Goal: Information Seeking & Learning: Learn about a topic

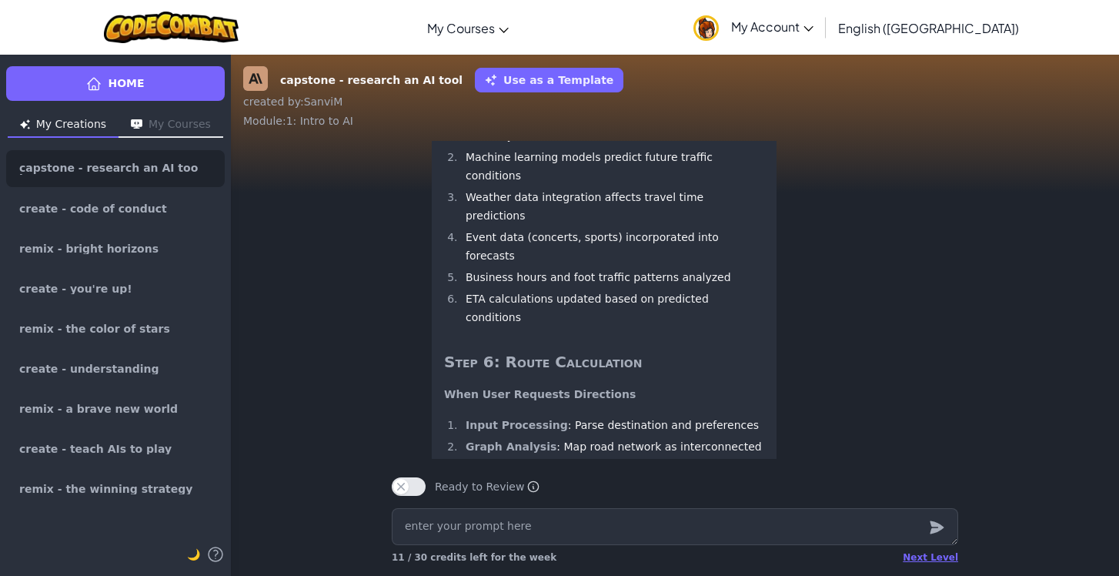
scroll to position [-1330, 0]
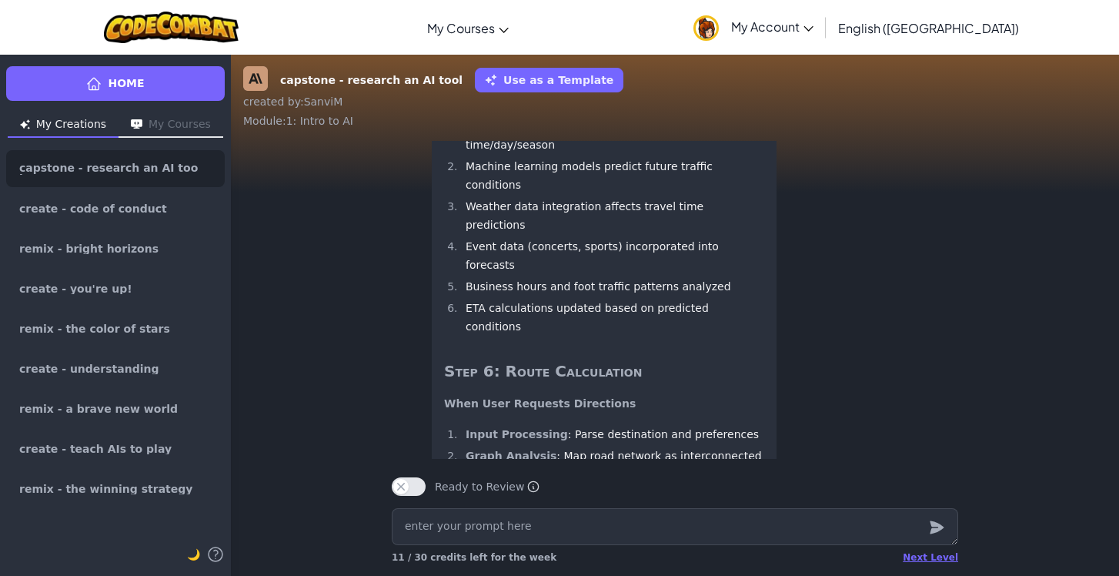
click at [531, 234] on li "Weather data integration affects travel time predictions" at bounding box center [612, 215] width 303 height 37
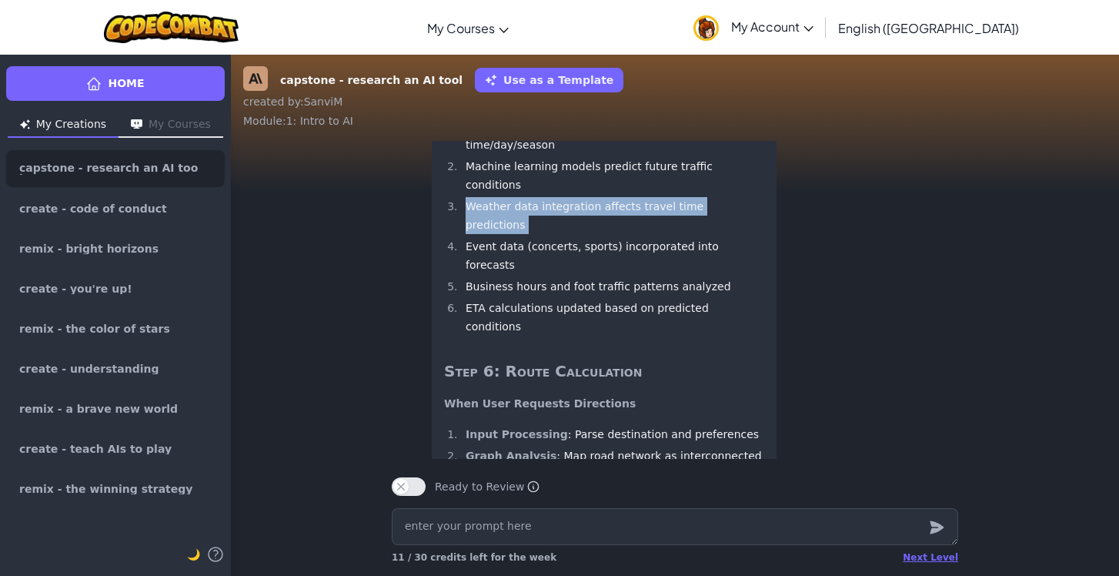
click at [531, 234] on li "Weather data integration affects travel time predictions" at bounding box center [612, 215] width 303 height 37
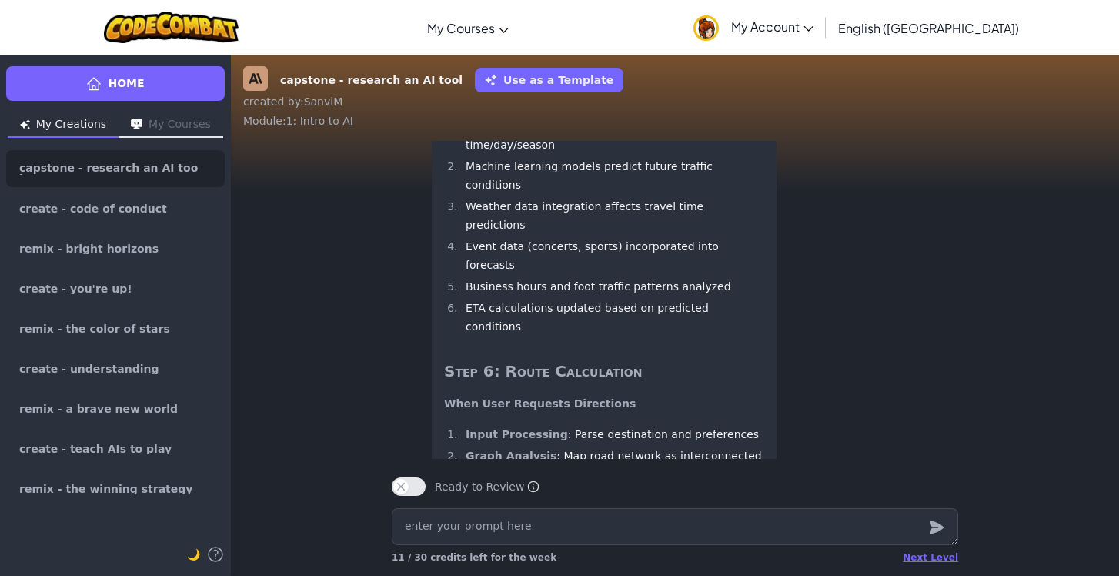
click at [508, 274] on li "Event data (concerts, sports) incorporated into forecasts" at bounding box center [612, 255] width 303 height 37
click at [504, 296] on li "Business hours and foot traffic patterns analyzed" at bounding box center [612, 286] width 303 height 18
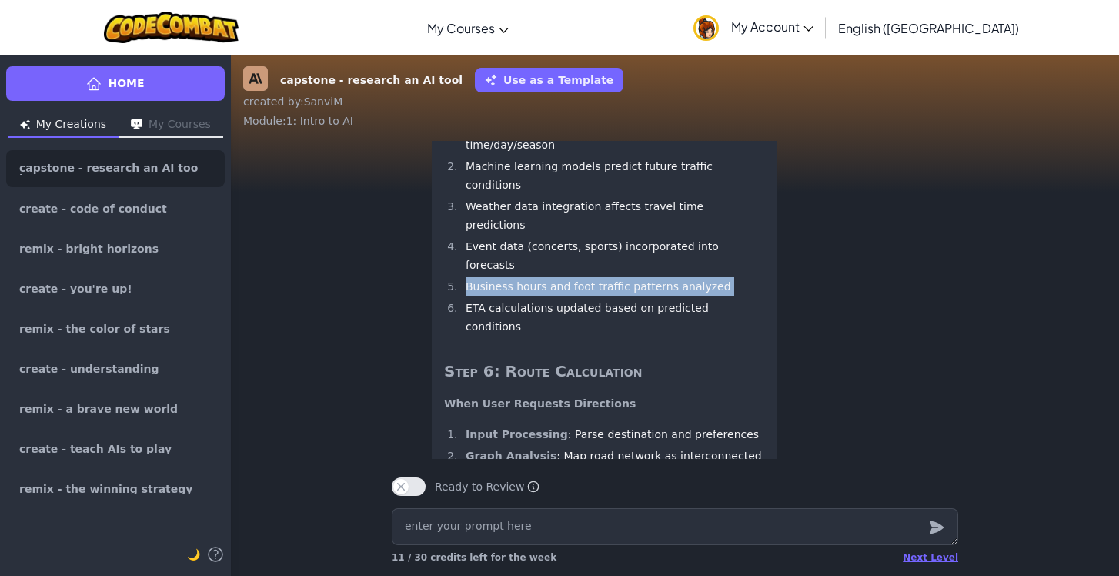
click at [504, 296] on li "Business hours and foot traffic patterns analyzed" at bounding box center [612, 286] width 303 height 18
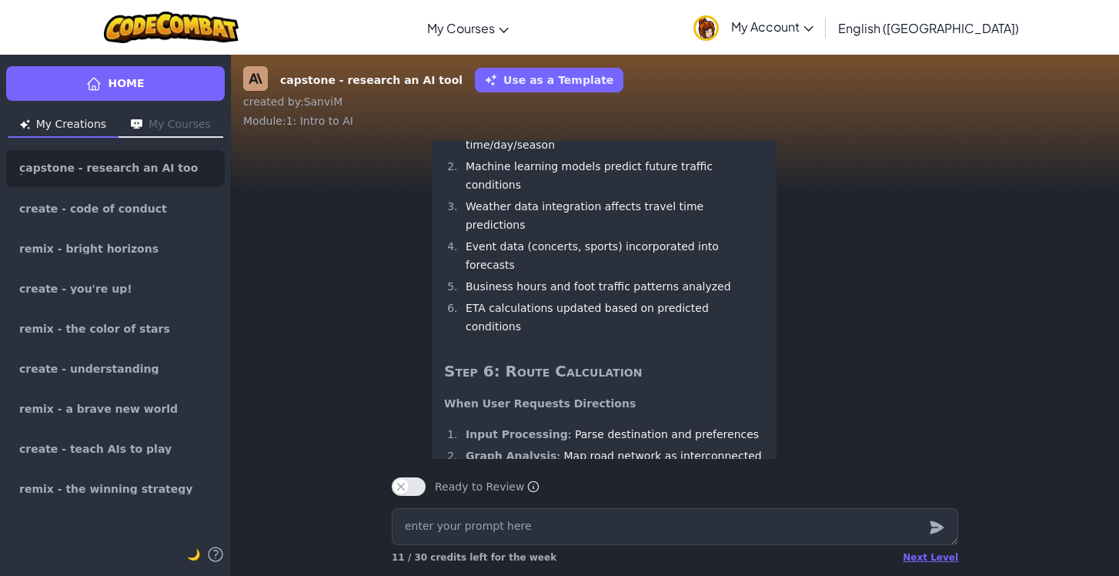
click at [514, 336] on li "ETA calculations updated based on predicted conditions" at bounding box center [612, 317] width 303 height 37
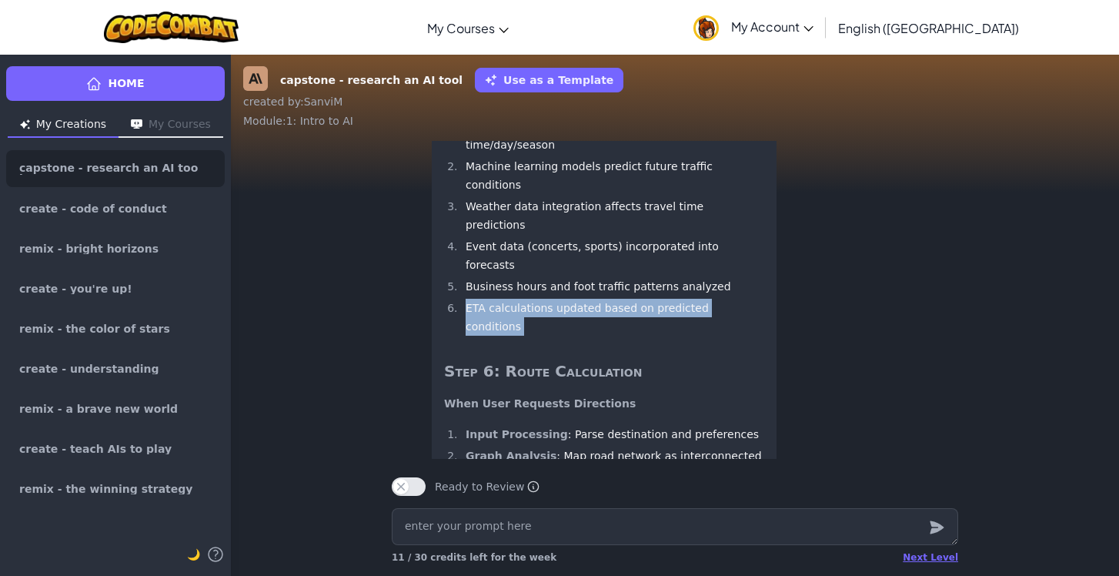
click at [514, 336] on li "ETA calculations updated based on predicted conditions" at bounding box center [612, 317] width 303 height 37
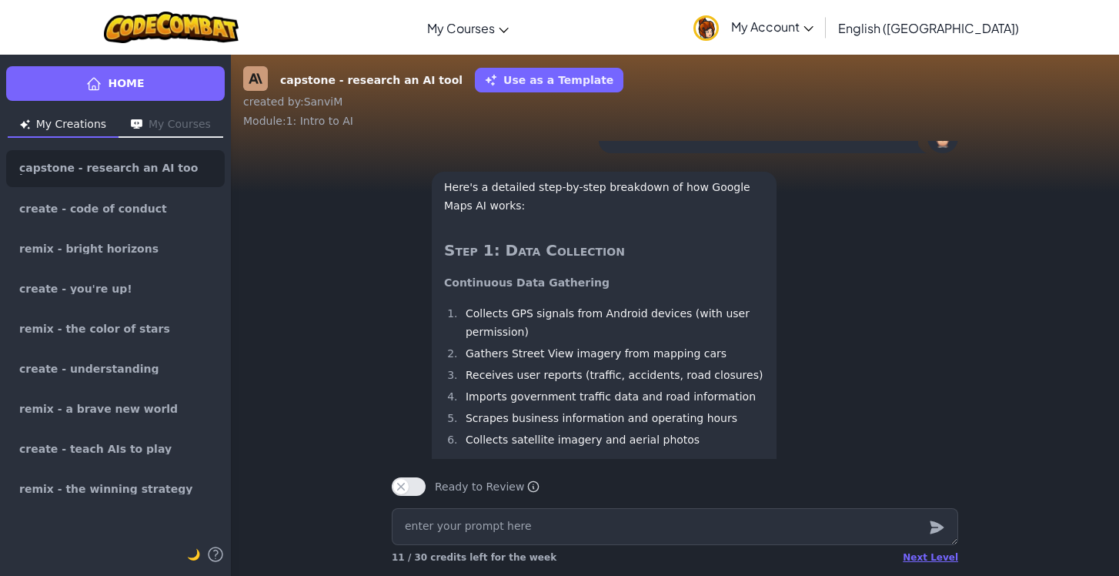
scroll to position [-2573, 0]
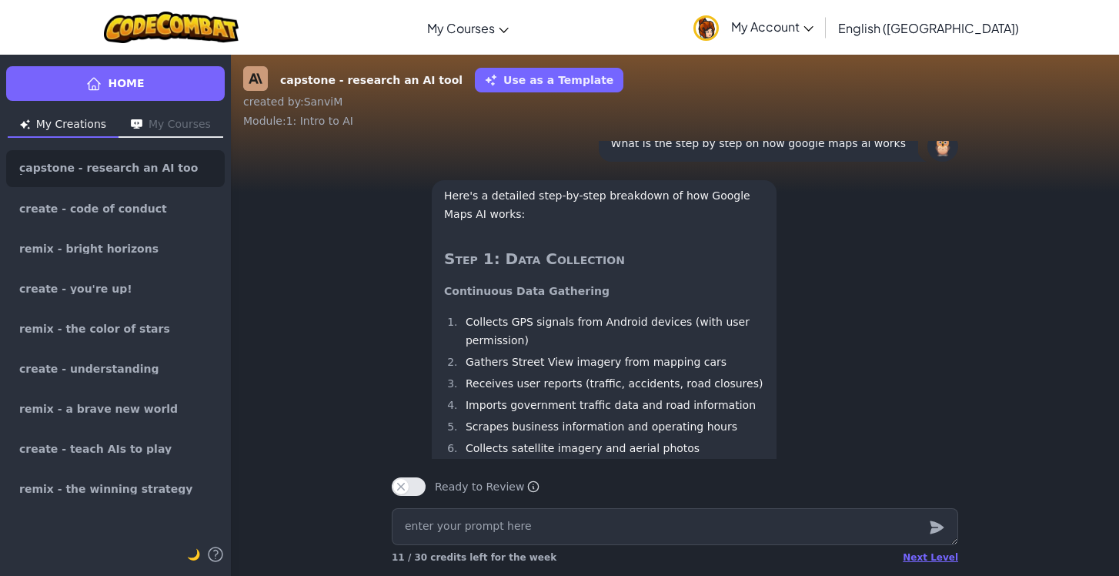
click at [533, 223] on p "Here's a detailed step-by-step breakdown of how Google Maps AI works:" at bounding box center [604, 204] width 320 height 37
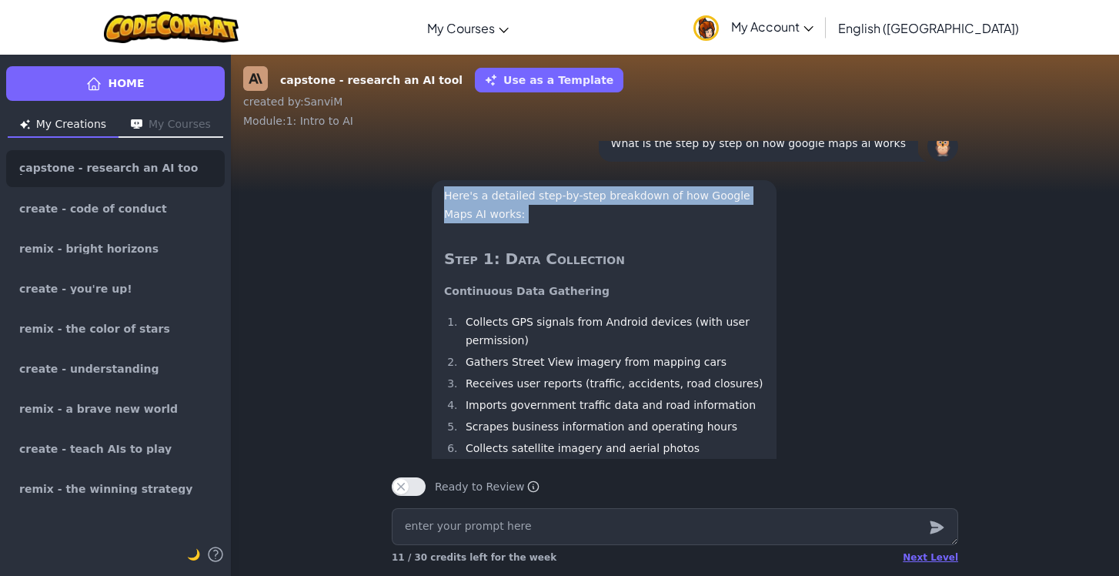
click at [533, 223] on p "Here's a detailed step-by-step breakdown of how Google Maps AI works:" at bounding box center [604, 204] width 320 height 37
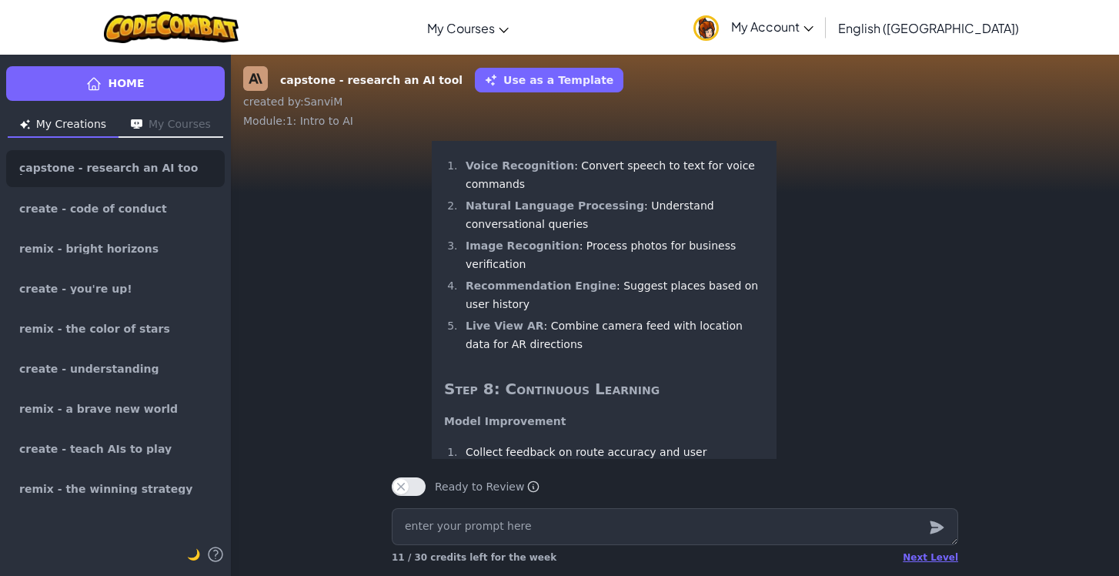
scroll to position [-662, 0]
click at [510, 253] on strong "Image Recognition" at bounding box center [523, 246] width 114 height 12
click at [514, 274] on li "Image Recognition : Process photos for business verification" at bounding box center [612, 255] width 303 height 37
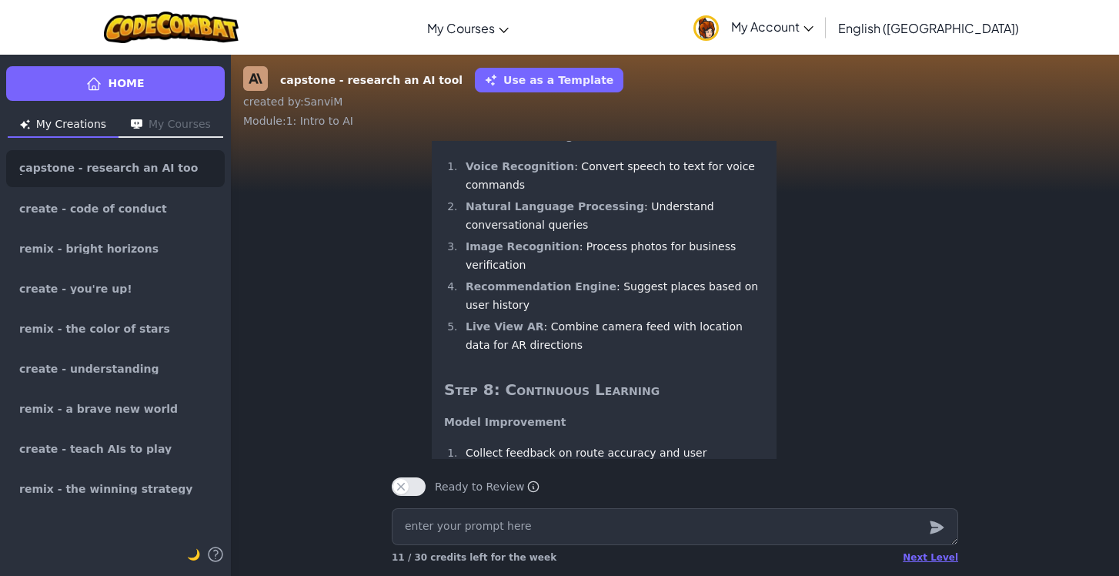
click at [509, 314] on li "Recommendation Engine : Suggest places based on user history" at bounding box center [612, 295] width 303 height 37
click at [508, 293] on strong "Recommendation Engine" at bounding box center [541, 286] width 151 height 12
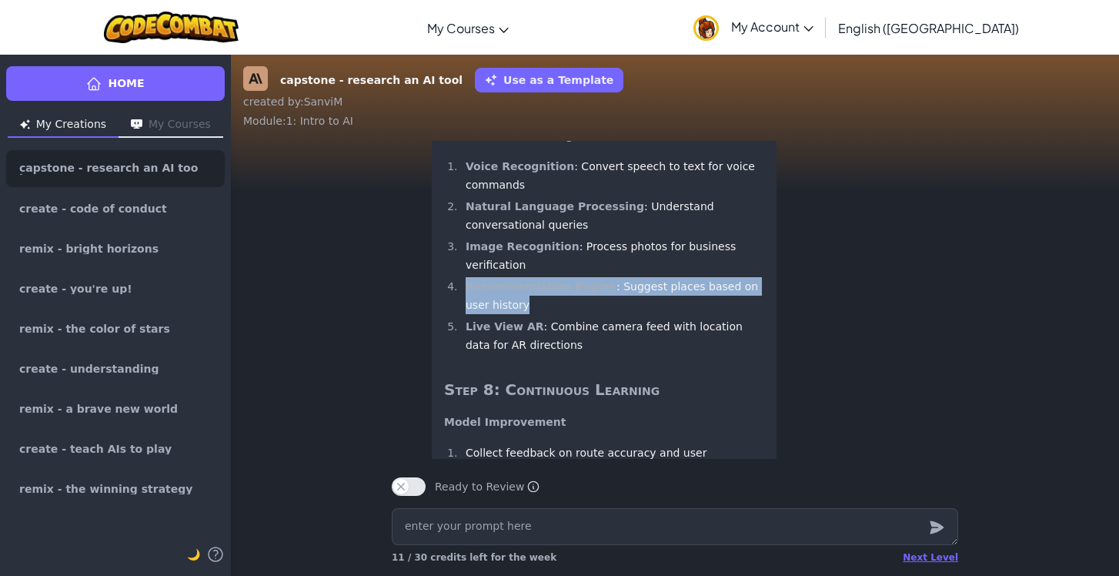
click at [508, 293] on strong "Recommendation Engine" at bounding box center [541, 286] width 151 height 12
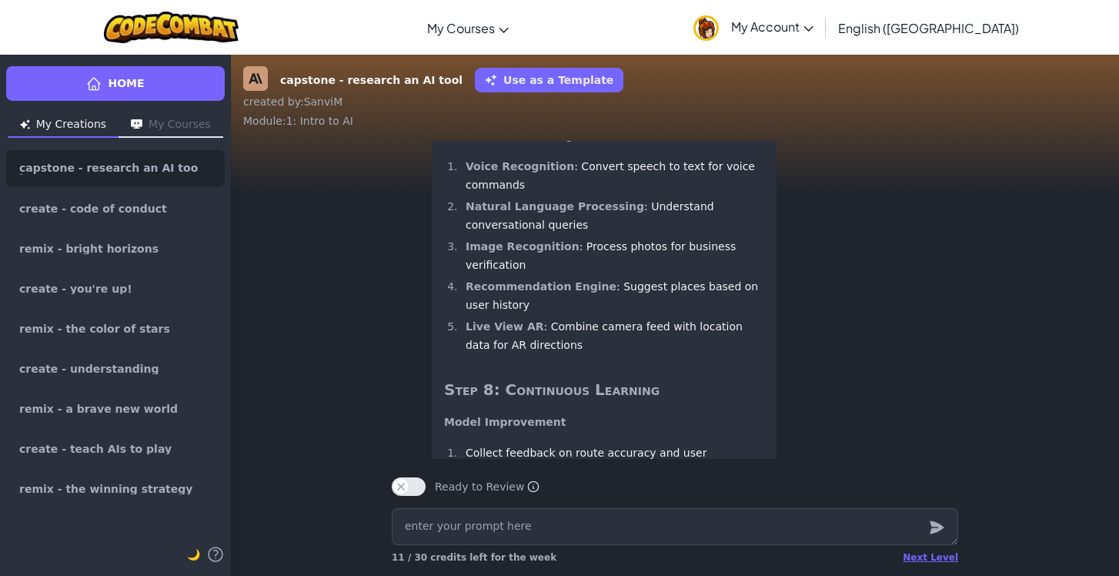
click at [500, 333] on strong "Live View AR" at bounding box center [505, 326] width 79 height 12
click at [537, 340] on li "Live View AR : Combine camera feed with location data for AR directions" at bounding box center [612, 335] width 303 height 37
click at [491, 142] on strong "Advanced Processing" at bounding box center [508, 135] width 129 height 12
click at [494, 172] on strong "Voice Recognition" at bounding box center [520, 166] width 109 height 12
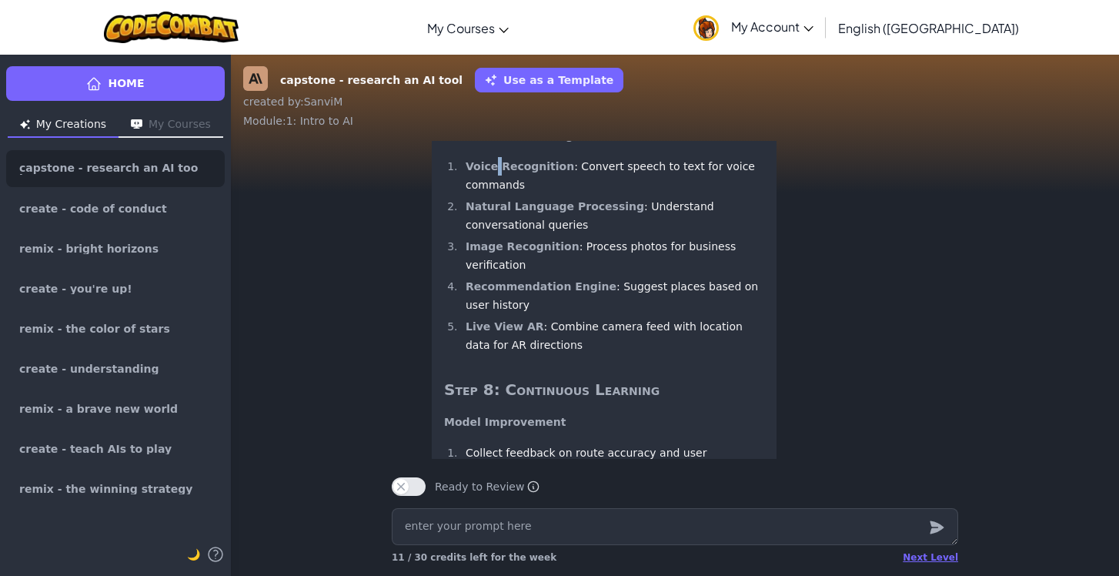
click at [494, 172] on strong "Voice Recognition" at bounding box center [520, 166] width 109 height 12
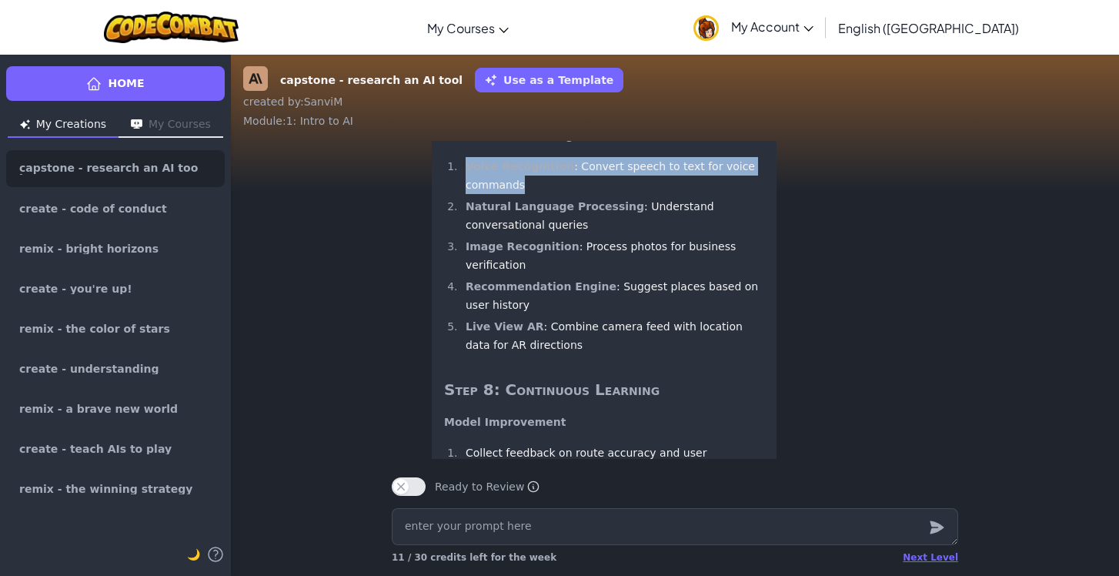
click at [494, 172] on strong "Voice Recognition" at bounding box center [520, 166] width 109 height 12
